Goal: Share content: Share content

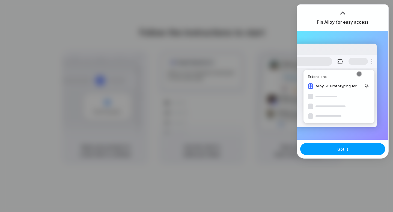
click at [347, 152] on button "Got it" at bounding box center [342, 149] width 85 height 12
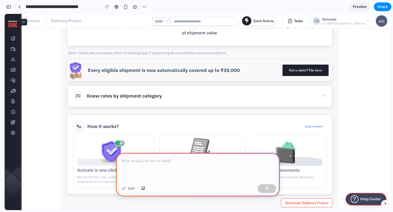
scroll to position [97, 0]
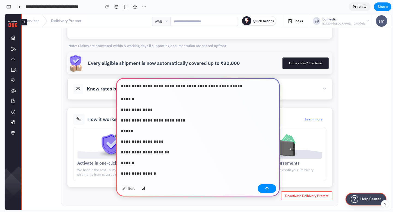
click at [193, 177] on div "**********" at bounding box center [198, 142] width 164 height 128
click at [186, 173] on p "**********" at bounding box center [197, 174] width 152 height 7
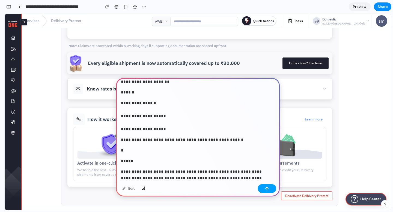
scroll to position [72, 0]
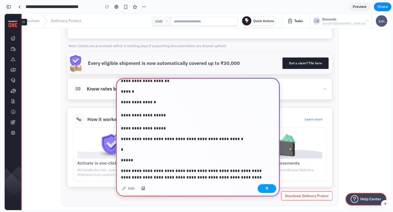
click at [266, 189] on div "button" at bounding box center [267, 189] width 4 height 4
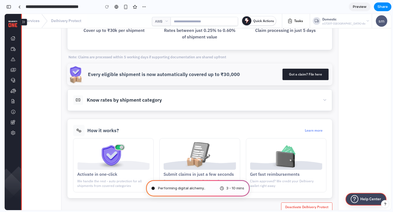
scroll to position [97, 0]
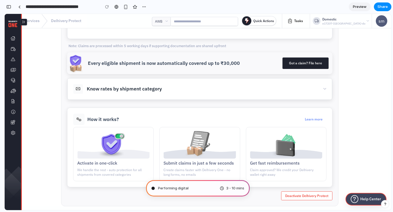
type input "**********"
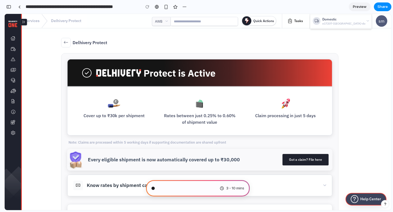
click at [339, 19] on div "Domestic" at bounding box center [343, 19] width 43 height 5
click at [238, 129] on div "Cover up to ₹30k per shipment Rates between just 0.25% to 0.60% of shipment val…" at bounding box center [199, 112] width 265 height 48
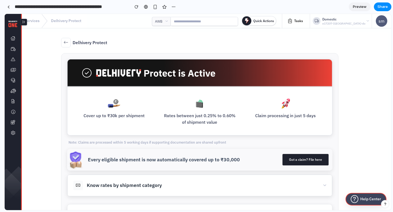
drag, startPoint x: 121, startPoint y: 26, endPoint x: 0, endPoint y: 38, distance: 121.3
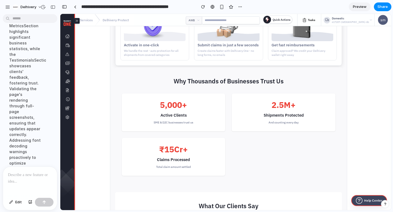
scroll to position [557, 0]
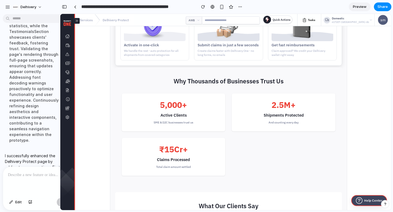
drag, startPoint x: 59, startPoint y: 40, endPoint x: 0, endPoint y: 50, distance: 59.7
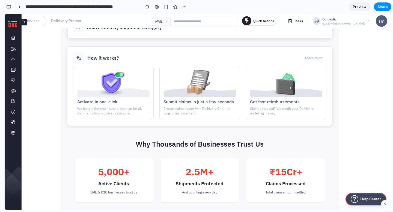
scroll to position [158, 0]
click at [381, 10] on button "Share" at bounding box center [382, 6] width 17 height 9
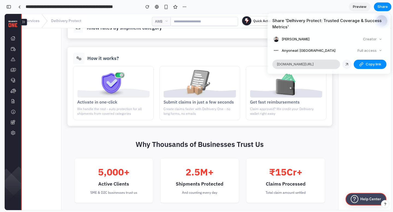
click at [348, 65] on div at bounding box center [347, 64] width 5 height 5
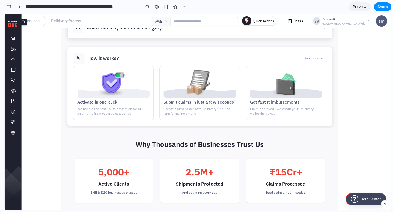
drag, startPoint x: 242, startPoint y: 120, endPoint x: 238, endPoint y: 106, distance: 14.7
click at [242, 120] on div "Share ' Delhivery Protect: Trusted Coverage & Success Metrics ' Manoj R Creator…" at bounding box center [196, 106] width 393 height 212
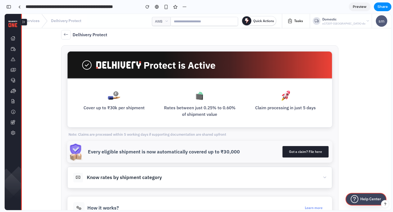
scroll to position [0, 0]
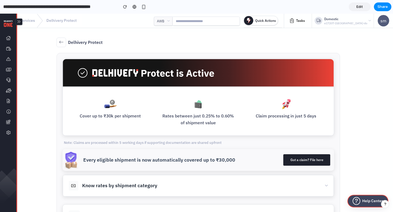
drag, startPoint x: 350, startPoint y: 72, endPoint x: 311, endPoint y: -13, distance: 93.6
click at [311, 0] on html "**********" at bounding box center [196, 106] width 393 height 212
click at [387, 7] on span "Share" at bounding box center [383, 6] width 10 height 5
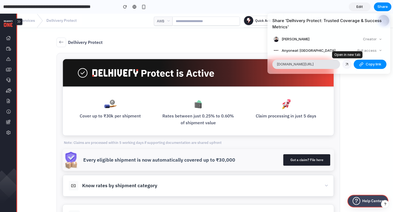
click at [351, 63] on link at bounding box center [346, 64] width 9 height 9
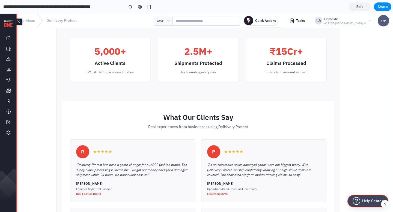
scroll to position [376, 0]
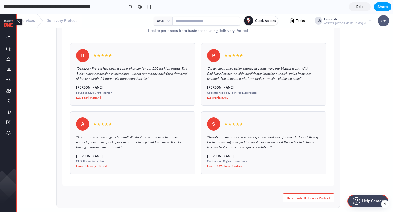
click at [382, 5] on span "Share" at bounding box center [383, 6] width 10 height 5
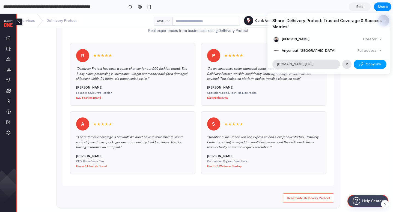
click at [371, 67] on span "Copy link" at bounding box center [374, 64] width 16 height 5
click at [287, 122] on div "Share ' Delhivery Protect: Trusted Coverage & Success Metrics ' Manoj R Creator…" at bounding box center [196, 106] width 393 height 212
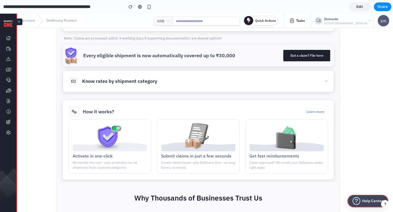
scroll to position [0, 0]
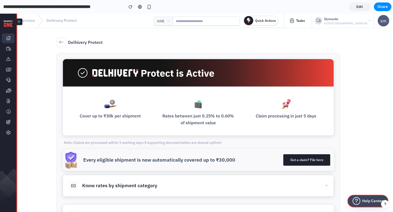
click at [4, 39] on link at bounding box center [8, 39] width 13 height 10
